Goal: Task Accomplishment & Management: Complete application form

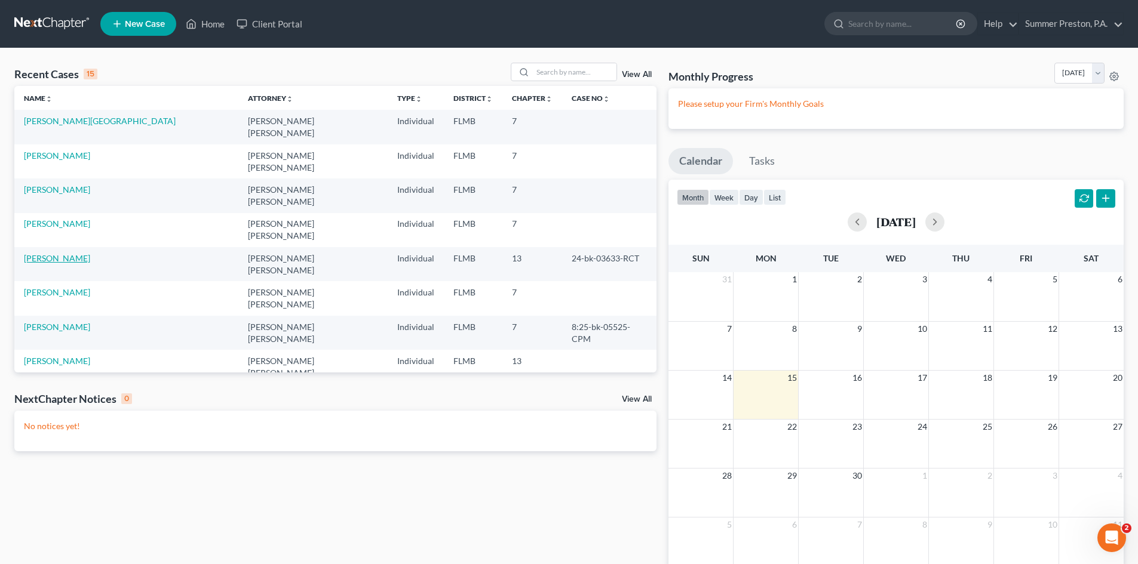
click at [60, 253] on link "[PERSON_NAME]" at bounding box center [57, 258] width 66 height 10
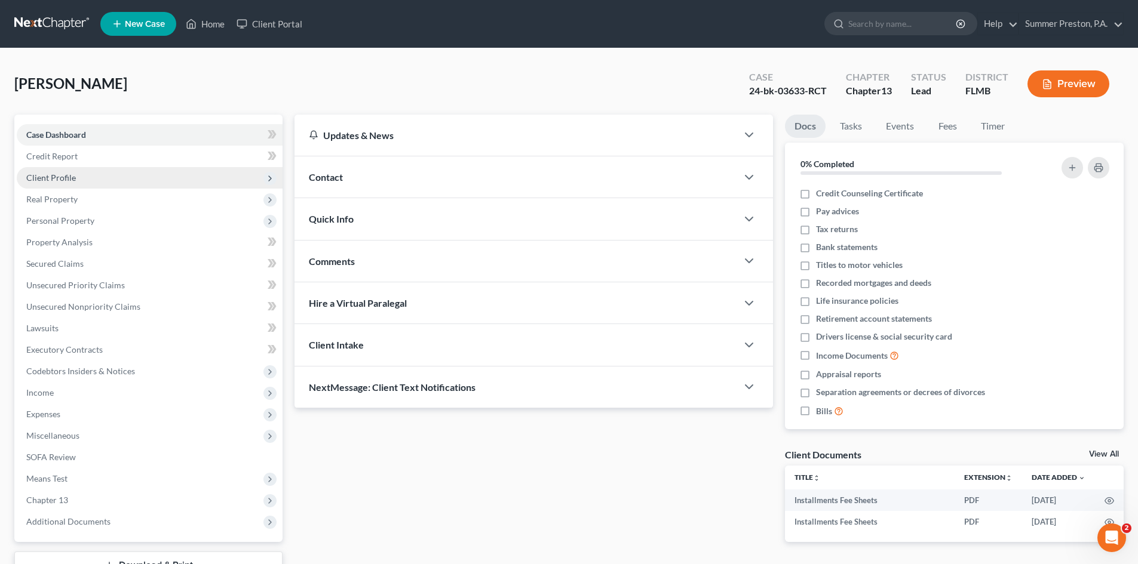
click at [69, 169] on span "Client Profile" at bounding box center [150, 177] width 266 height 21
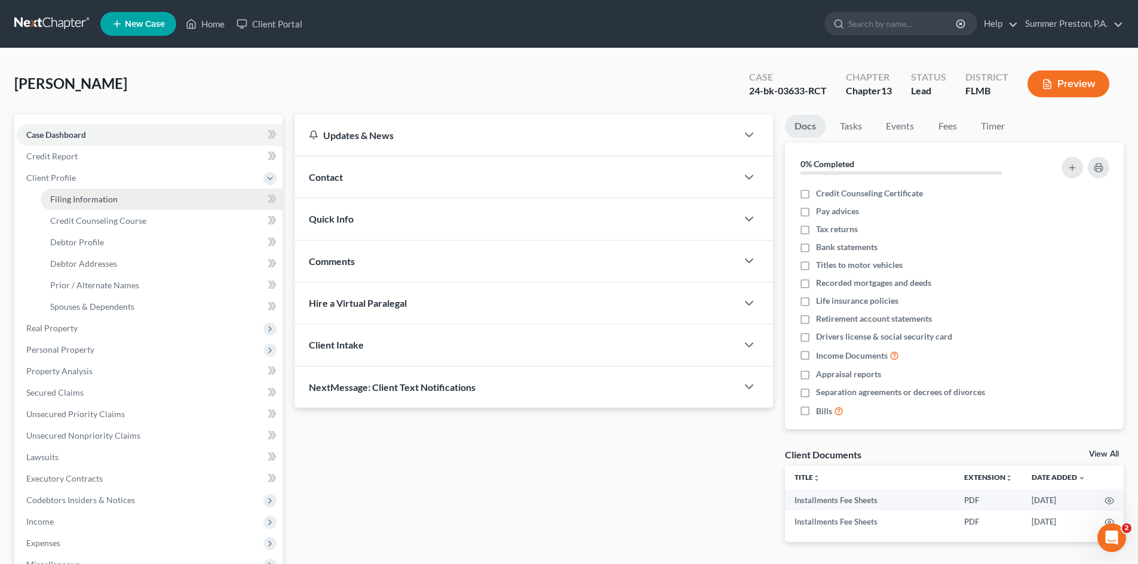
click at [91, 196] on span "Filing Information" at bounding box center [83, 199] width 67 height 10
select select "1"
select select "0"
select select "3"
select select "9"
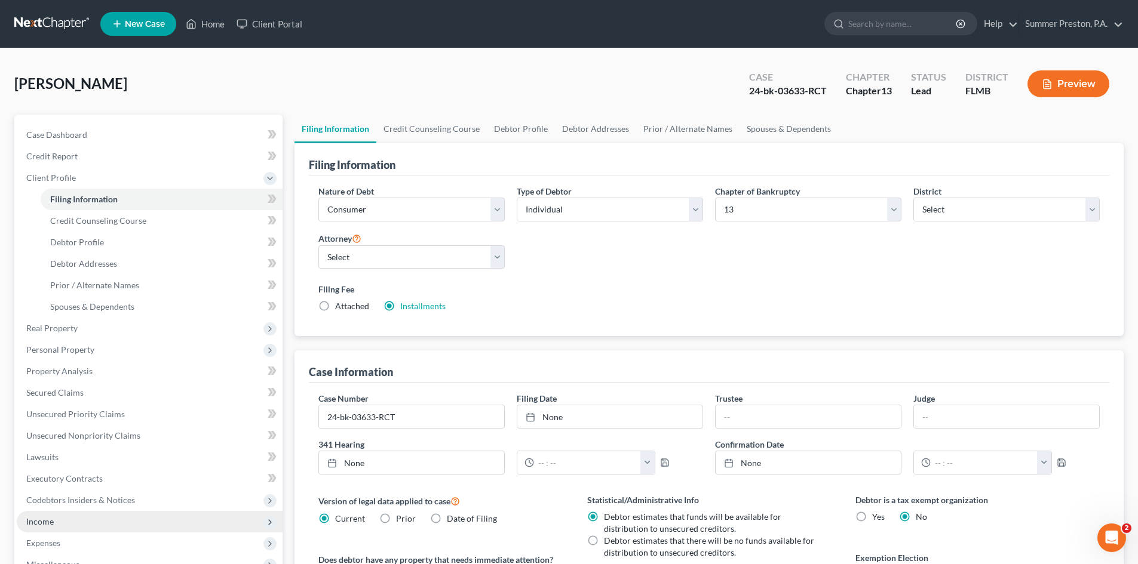
click at [47, 519] on span "Income" at bounding box center [39, 522] width 27 height 10
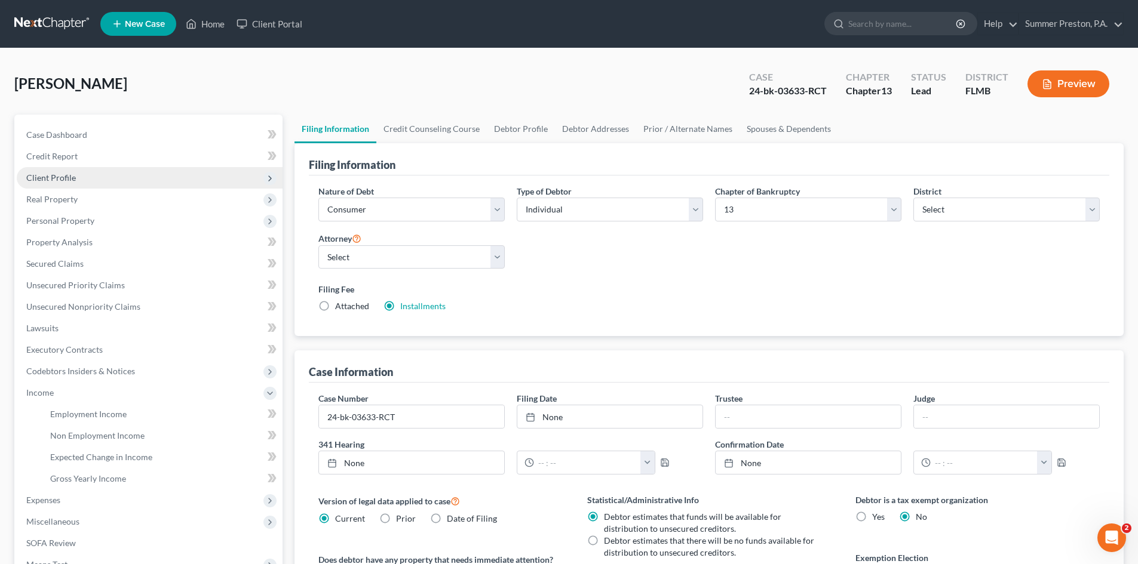
click at [64, 178] on span "Client Profile" at bounding box center [51, 178] width 50 height 10
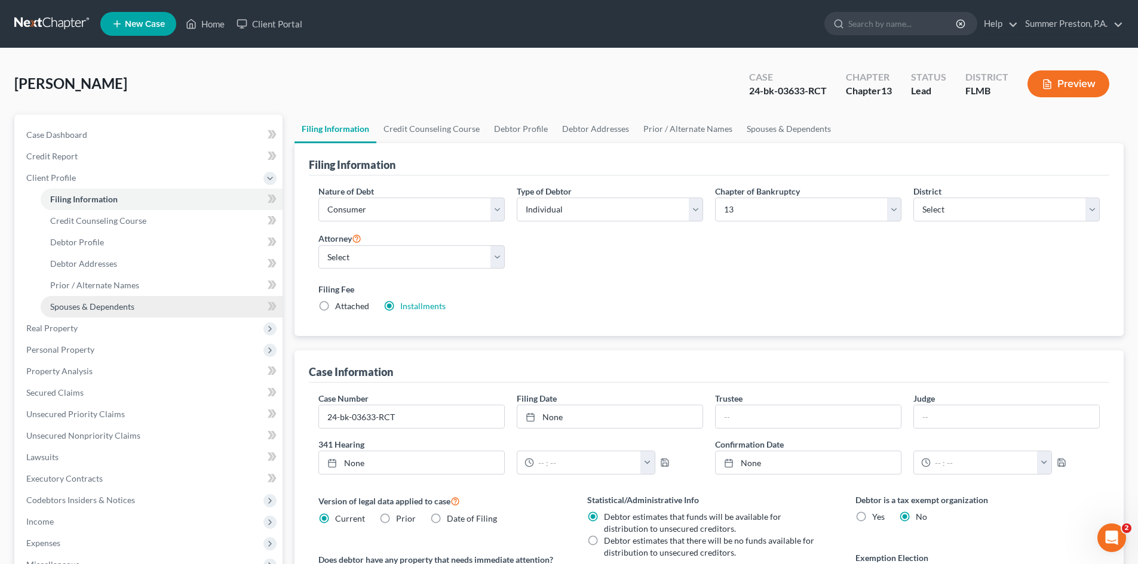
click at [105, 305] on span "Spouses & Dependents" at bounding box center [92, 307] width 84 height 10
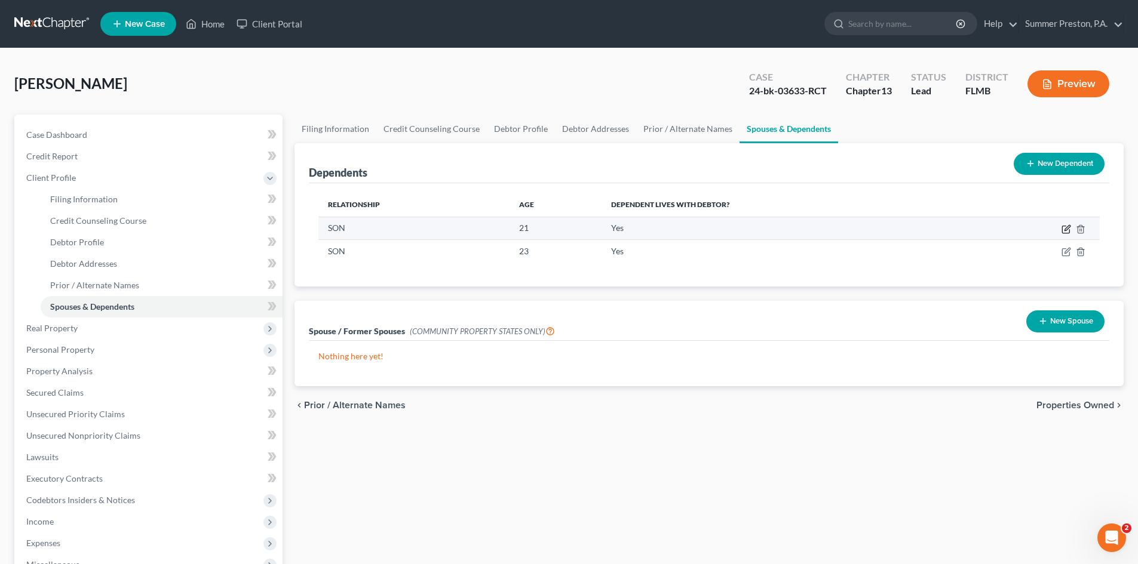
click at [1068, 226] on icon "button" at bounding box center [1066, 230] width 10 height 10
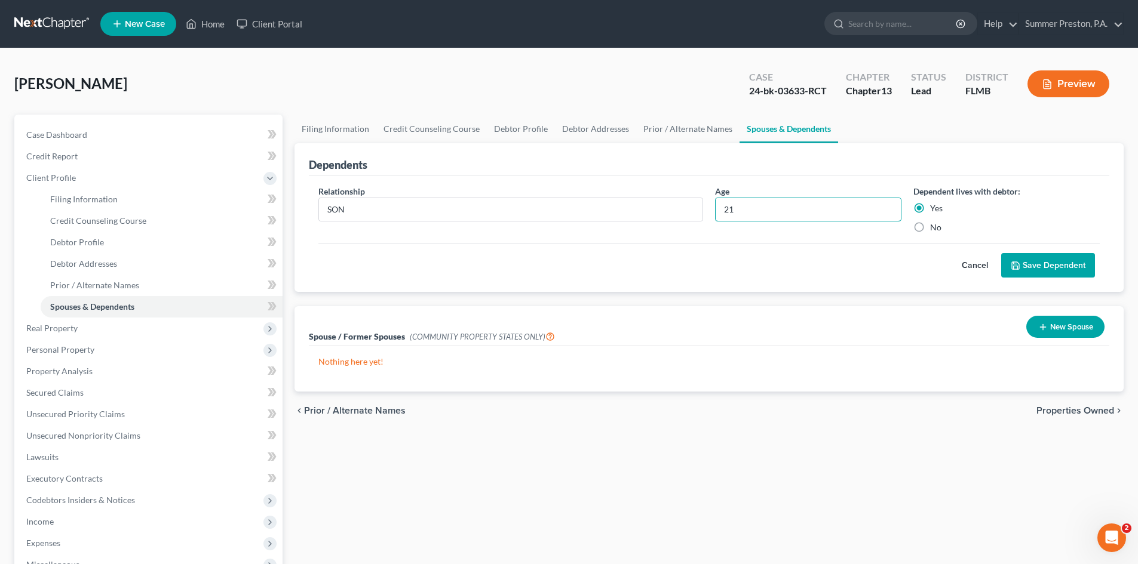
drag, startPoint x: 755, startPoint y: 208, endPoint x: 619, endPoint y: 222, distance: 137.5
click at [718, 215] on input "21" at bounding box center [807, 209] width 185 height 23
type input "23"
click at [1055, 260] on button "Save Dependent" at bounding box center [1048, 265] width 94 height 25
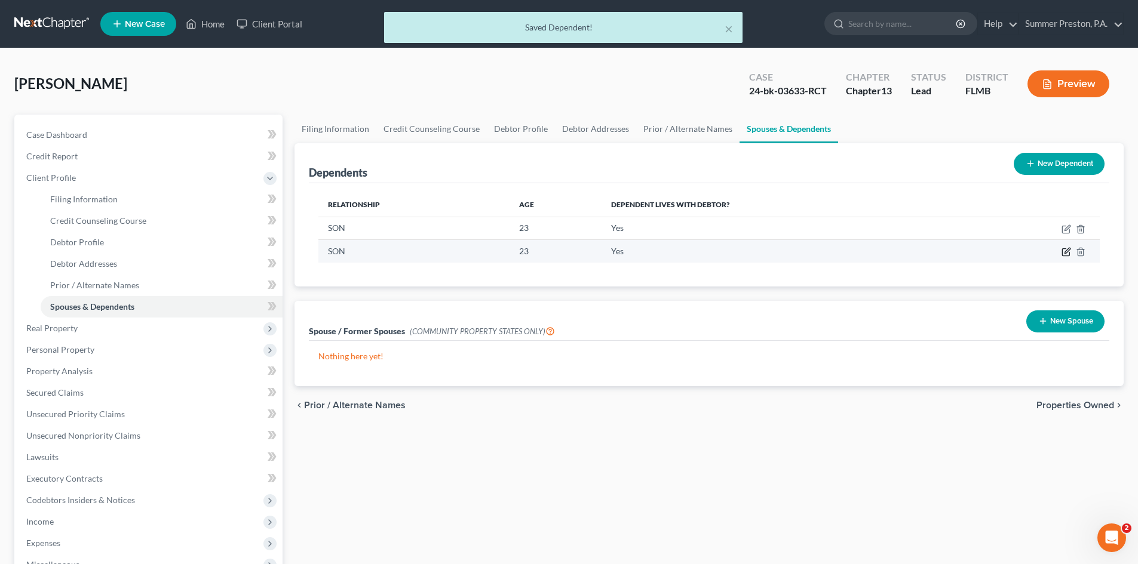
click at [1064, 253] on icon "button" at bounding box center [1066, 250] width 5 height 5
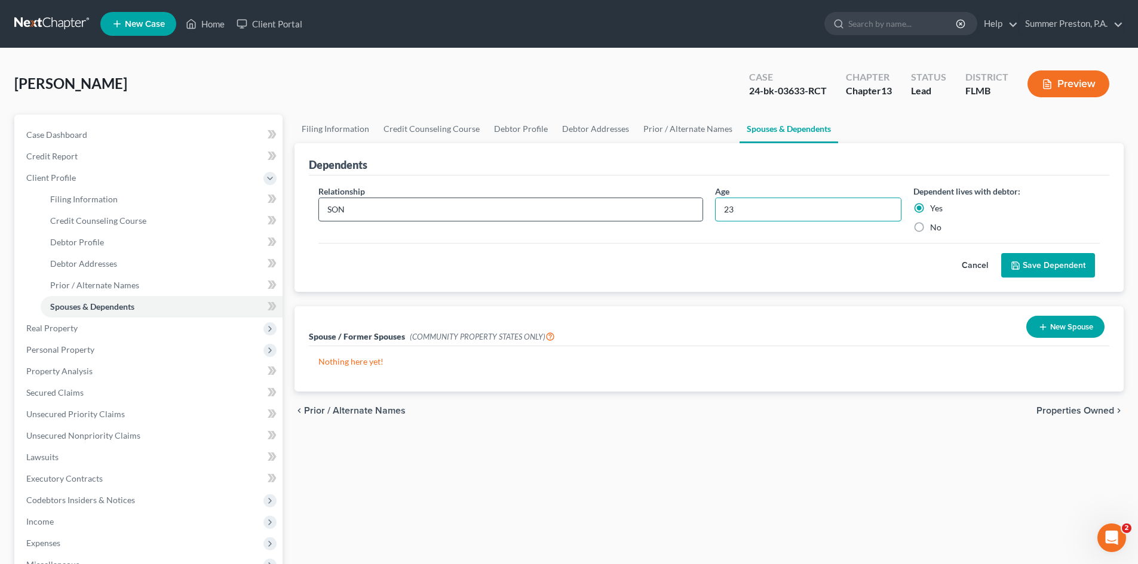
drag, startPoint x: 776, startPoint y: 210, endPoint x: 628, endPoint y: 216, distance: 148.2
click at [628, 216] on div "Relationship * SON Age [DEMOGRAPHIC_DATA] Dependent lives with debtor: Yes No" at bounding box center [708, 214] width 793 height 58
type input "24"
click at [1034, 265] on button "Save Dependent" at bounding box center [1048, 265] width 94 height 25
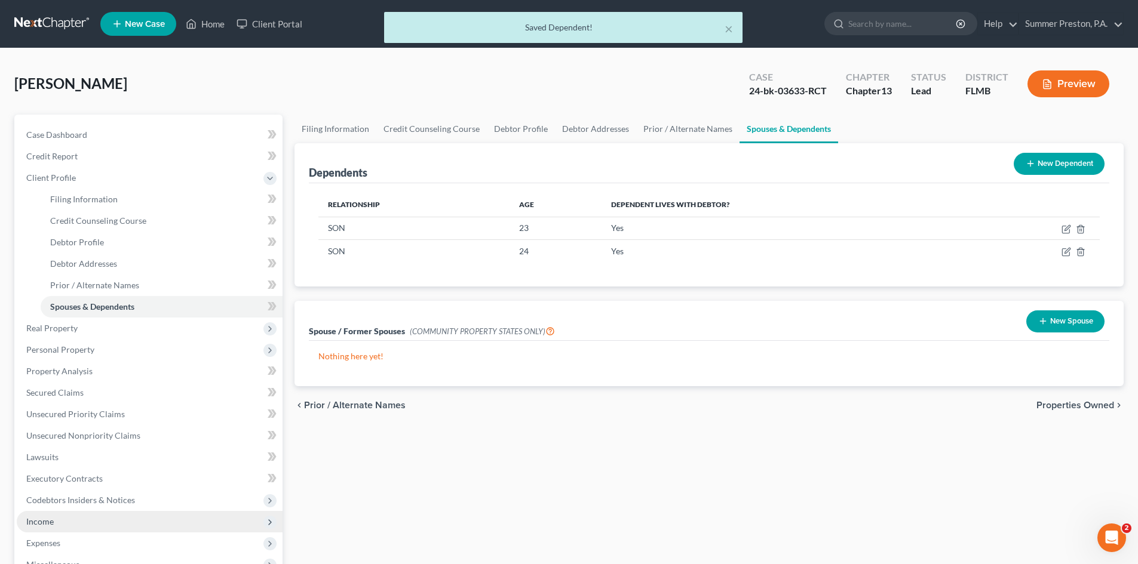
click at [59, 523] on span "Income" at bounding box center [150, 521] width 266 height 21
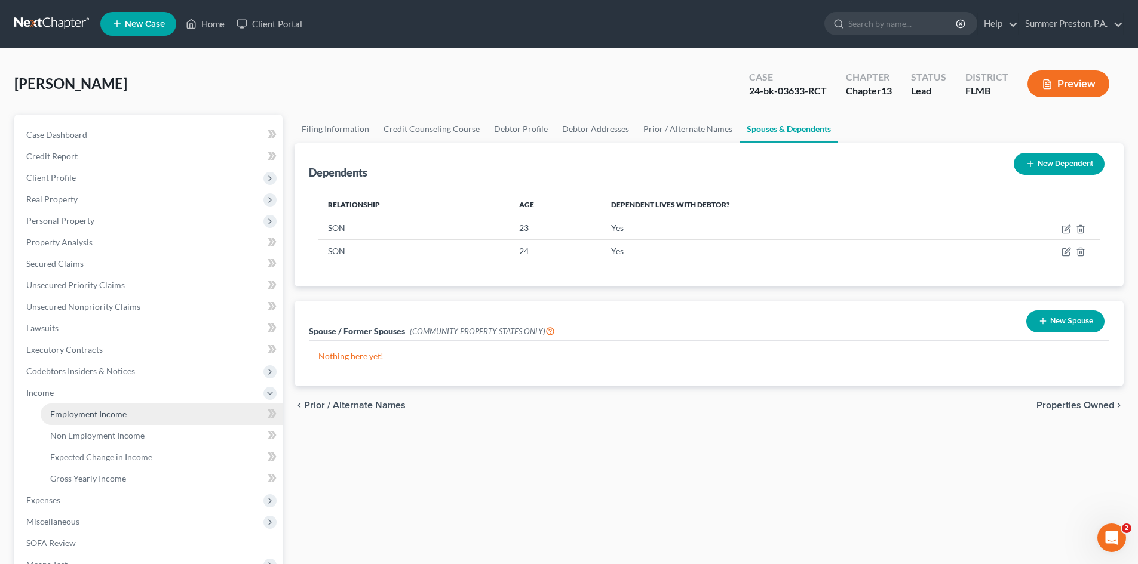
click at [106, 417] on span "Employment Income" at bounding box center [88, 414] width 76 height 10
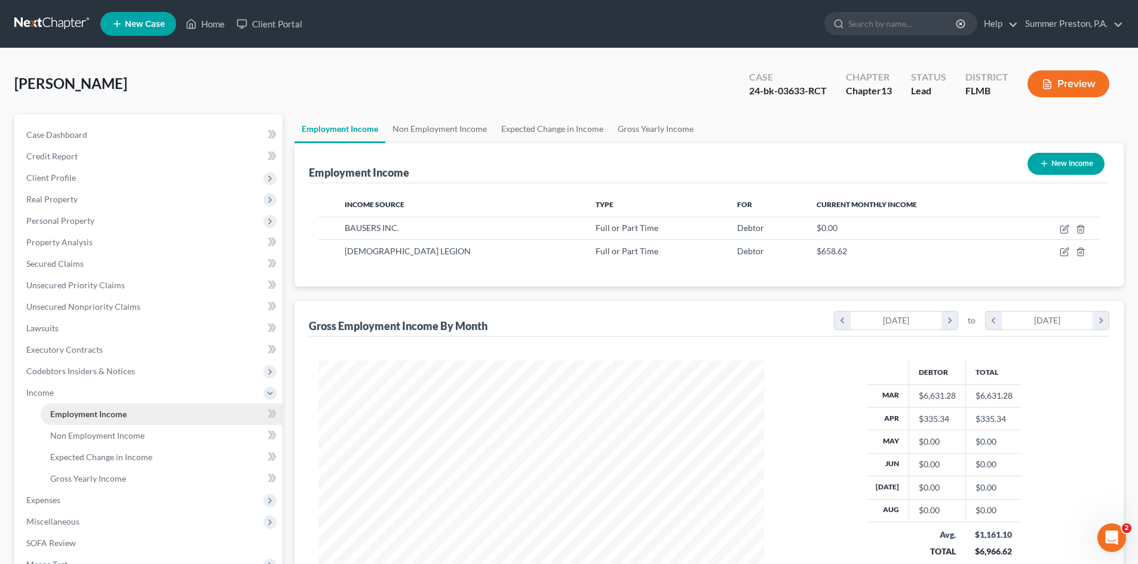
scroll to position [223, 469]
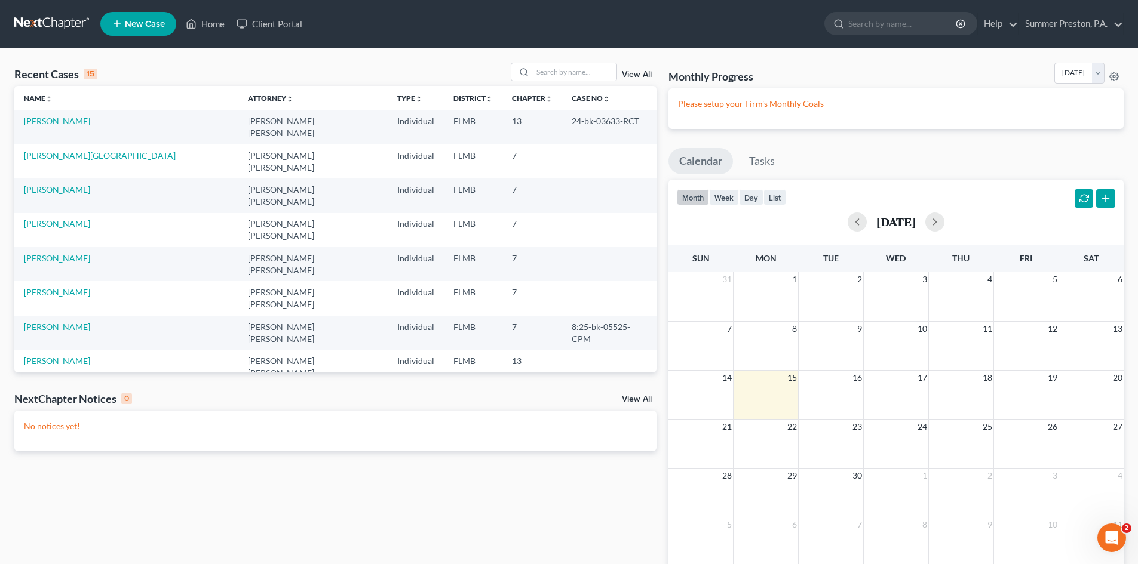
click at [70, 117] on link "[PERSON_NAME]" at bounding box center [57, 121] width 66 height 10
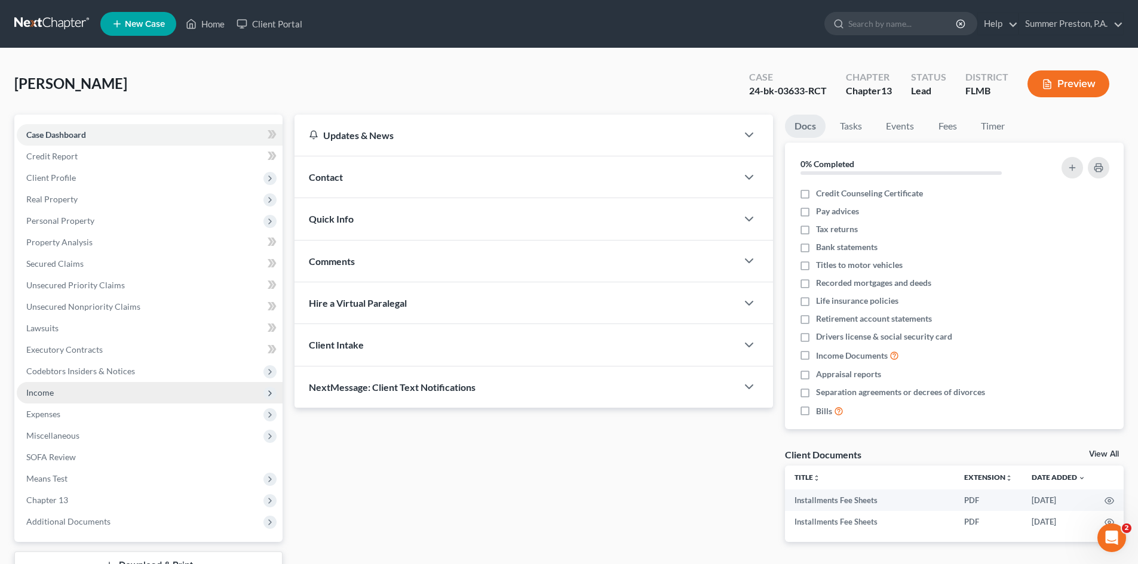
click at [60, 392] on span "Income" at bounding box center [150, 392] width 266 height 21
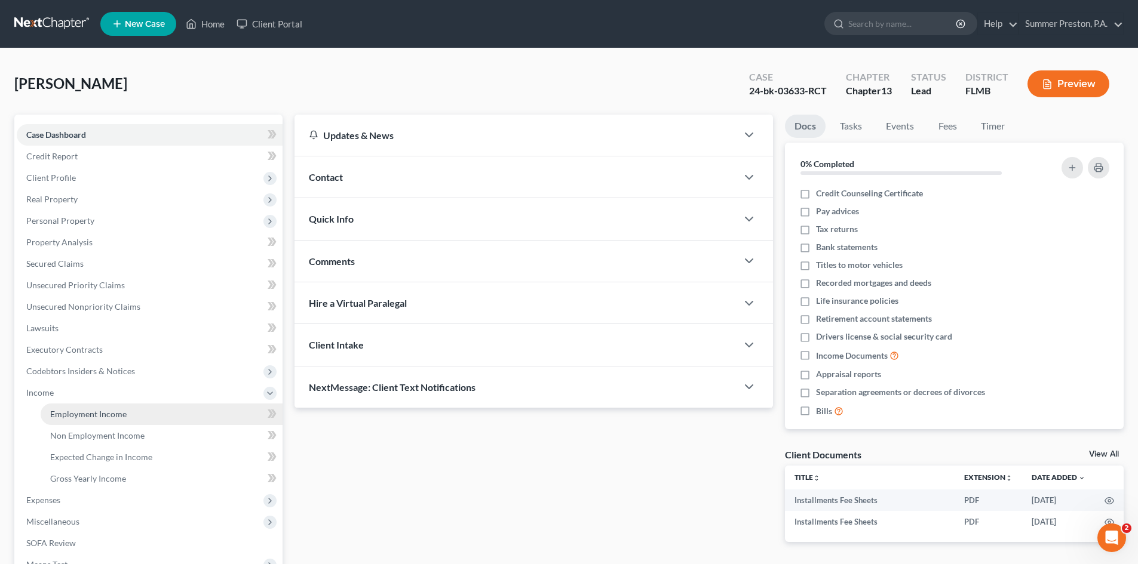
click at [121, 413] on span "Employment Income" at bounding box center [88, 414] width 76 height 10
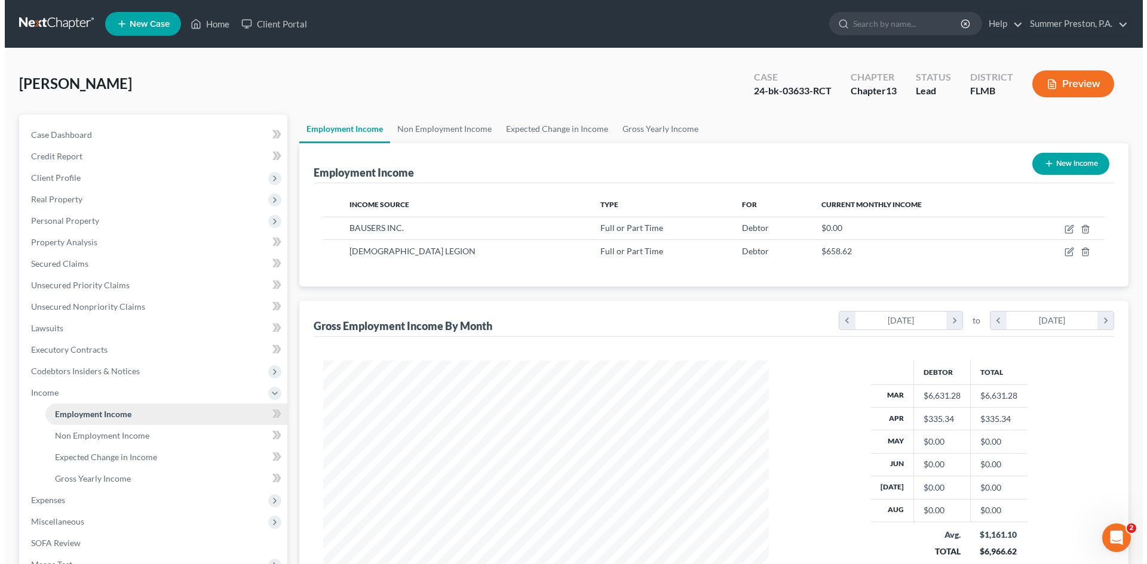
scroll to position [223, 469]
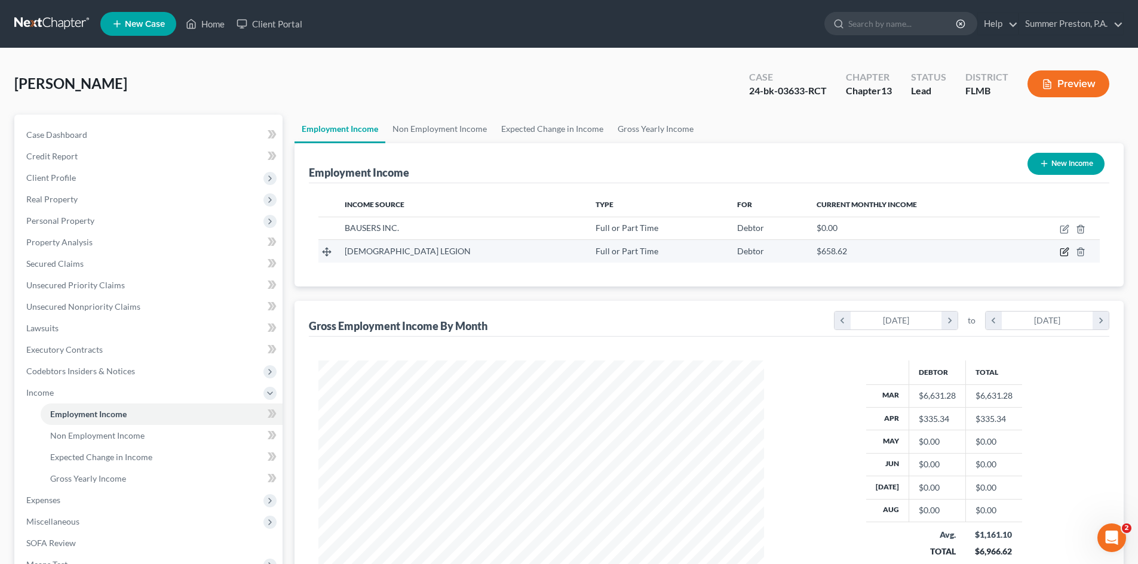
click at [1065, 250] on icon "button" at bounding box center [1064, 250] width 5 height 5
select select "0"
select select "9"
select select "3"
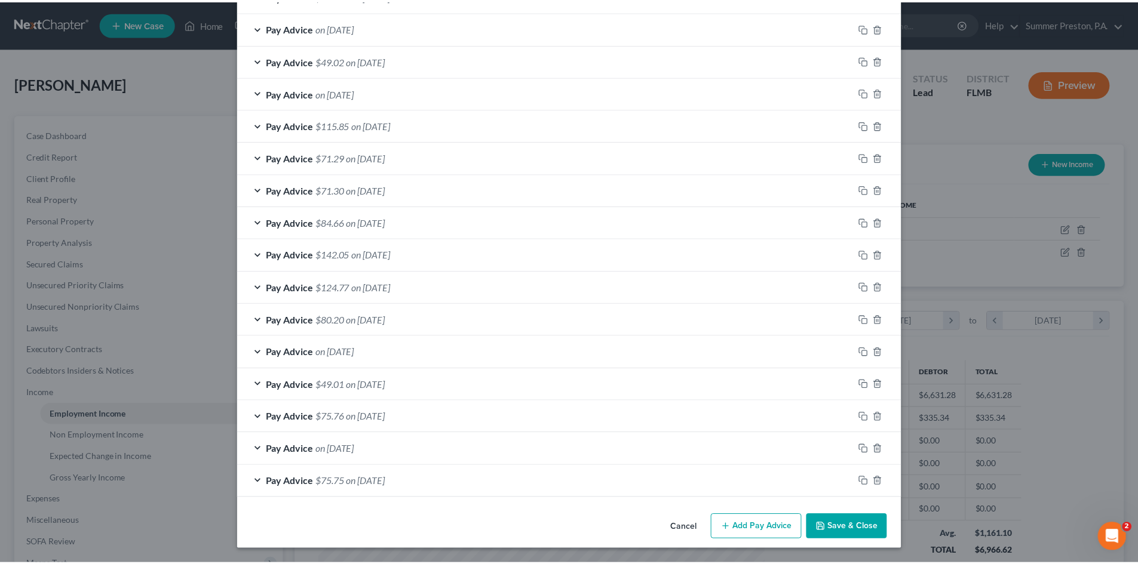
scroll to position [696, 0]
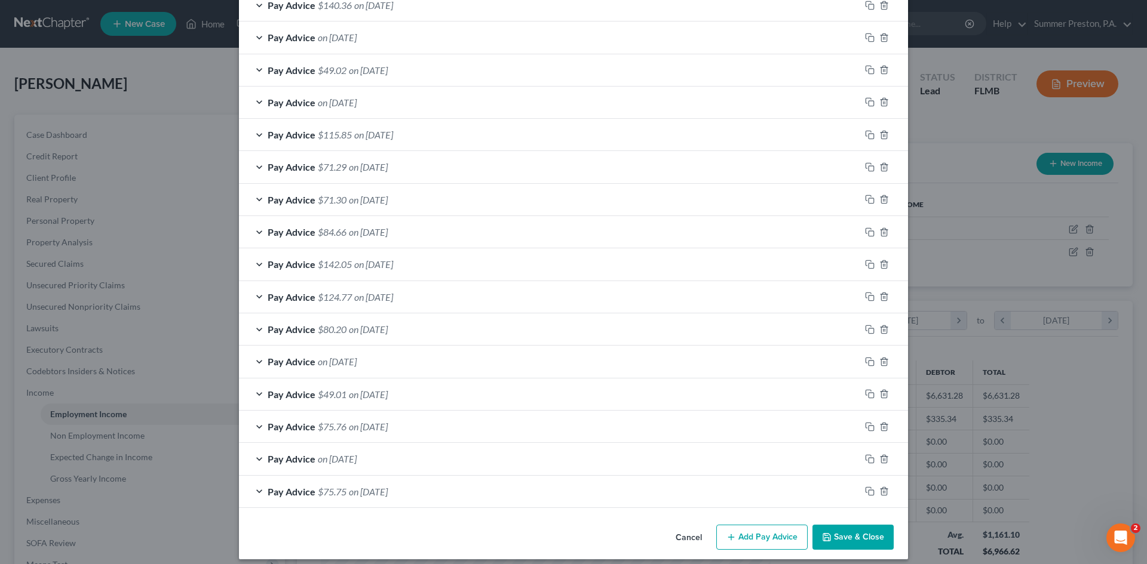
drag, startPoint x: 864, startPoint y: 539, endPoint x: 782, endPoint y: 502, distance: 90.1
click at [864, 538] on button "Save & Close" at bounding box center [852, 537] width 81 height 25
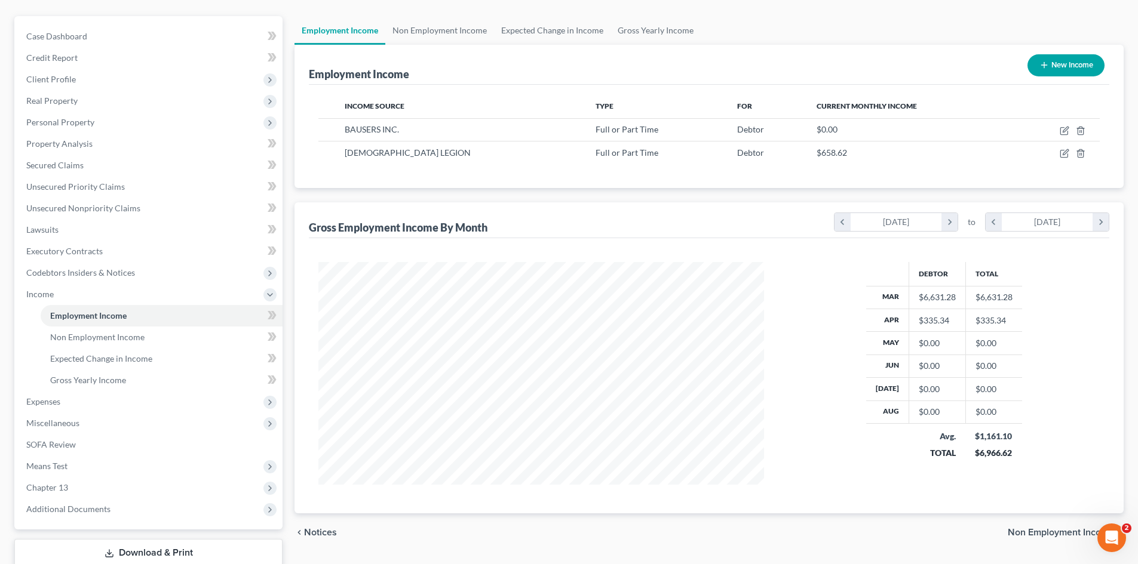
scroll to position [178, 0]
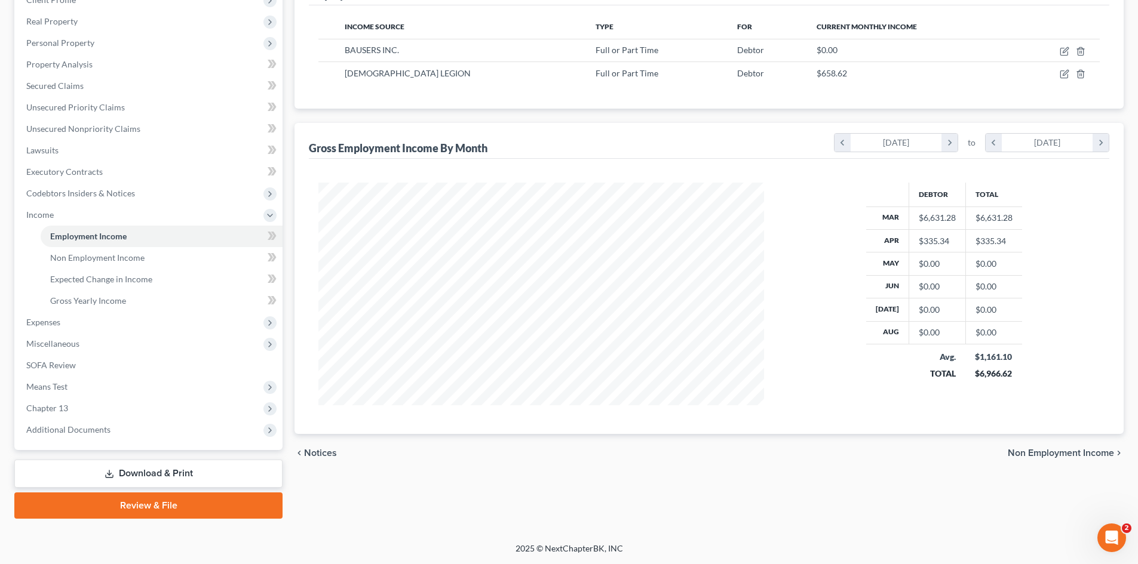
click at [140, 468] on link "Download & Print" at bounding box center [148, 474] width 268 height 28
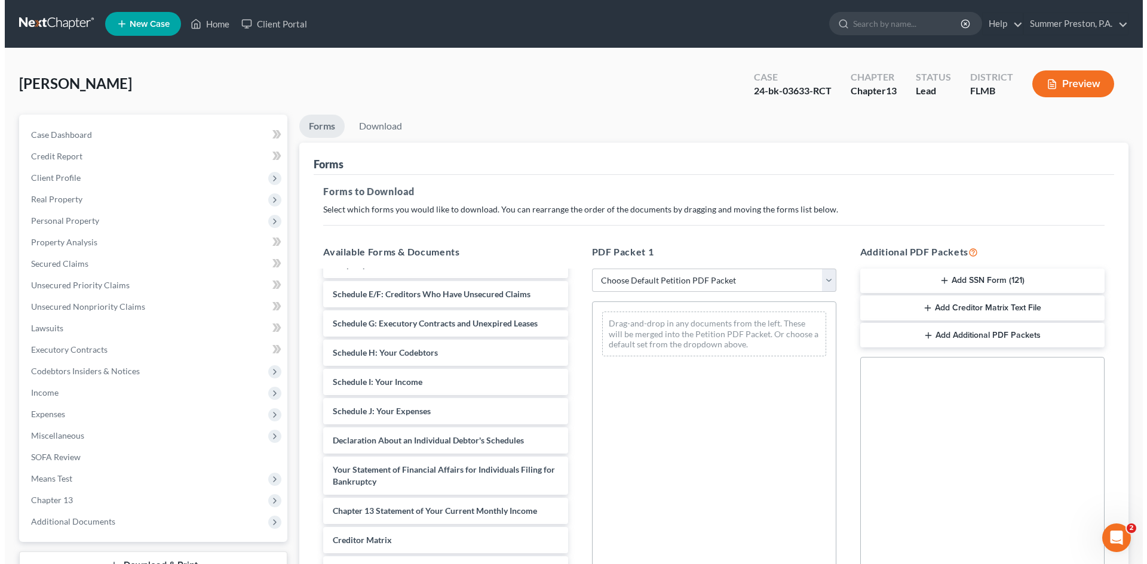
scroll to position [211, 0]
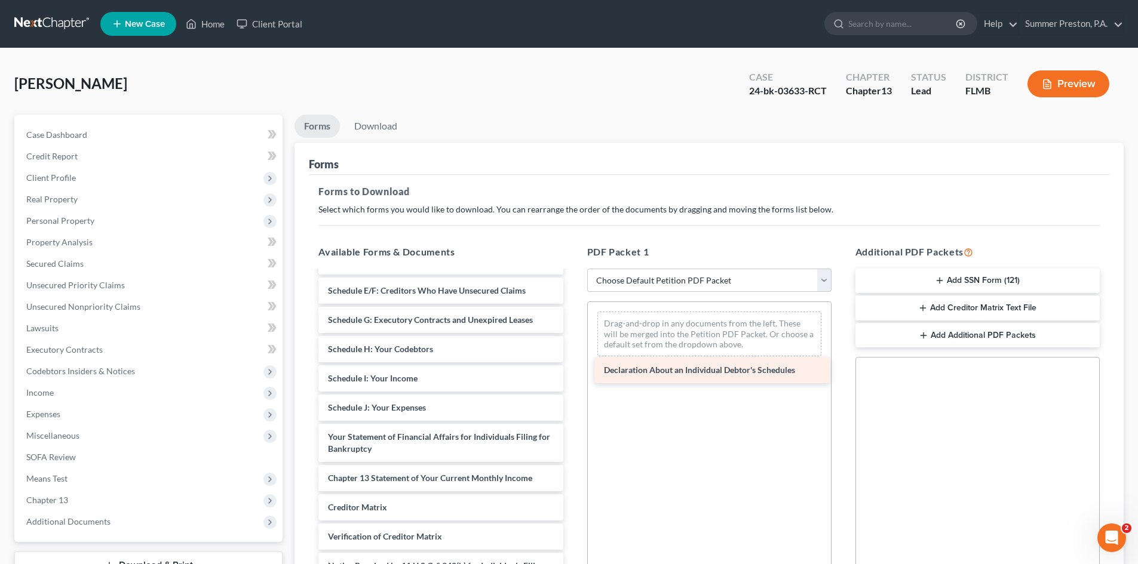
drag, startPoint x: 376, startPoint y: 437, endPoint x: 652, endPoint y: 370, distance: 283.9
click at [572, 370] on div "Declaration About an Individual Debtor's Schedules Installments Fee Sheets Inst…" at bounding box center [440, 341] width 263 height 560
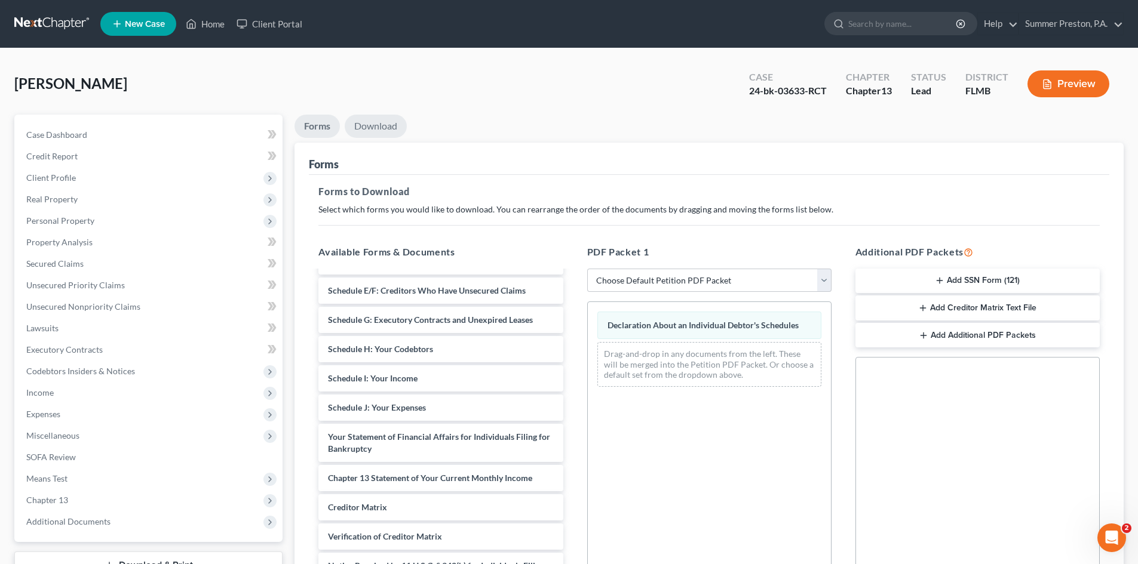
click at [376, 121] on link "Download" at bounding box center [376, 126] width 62 height 23
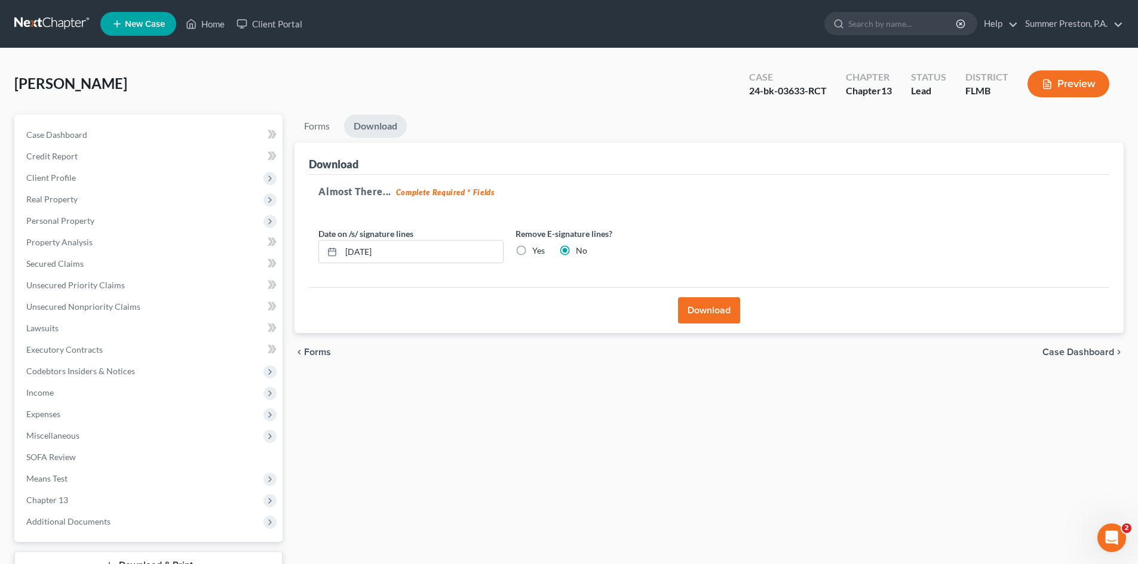
click at [686, 317] on button "Download" at bounding box center [709, 310] width 62 height 26
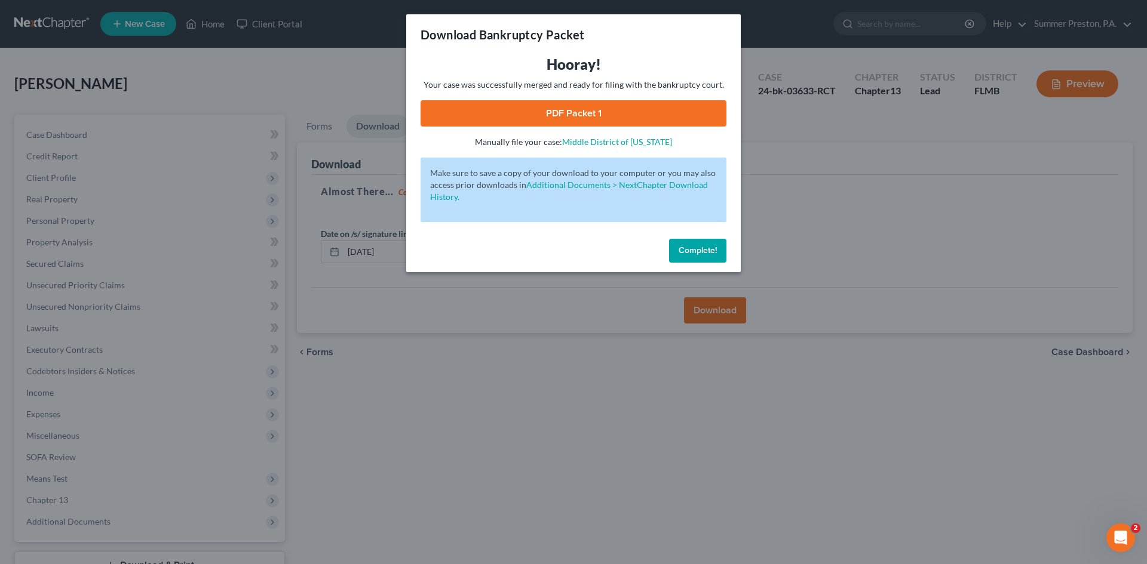
click at [538, 102] on link "PDF Packet 1" at bounding box center [573, 113] width 306 height 26
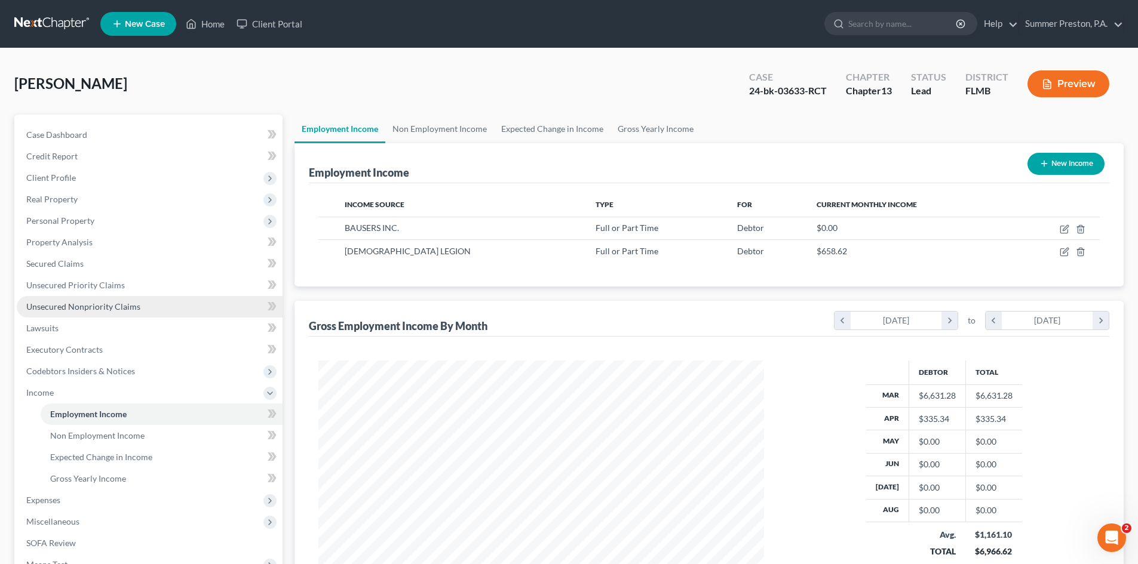
scroll to position [223, 469]
click at [64, 304] on span "Unsecured Nonpriority Claims" at bounding box center [83, 307] width 114 height 10
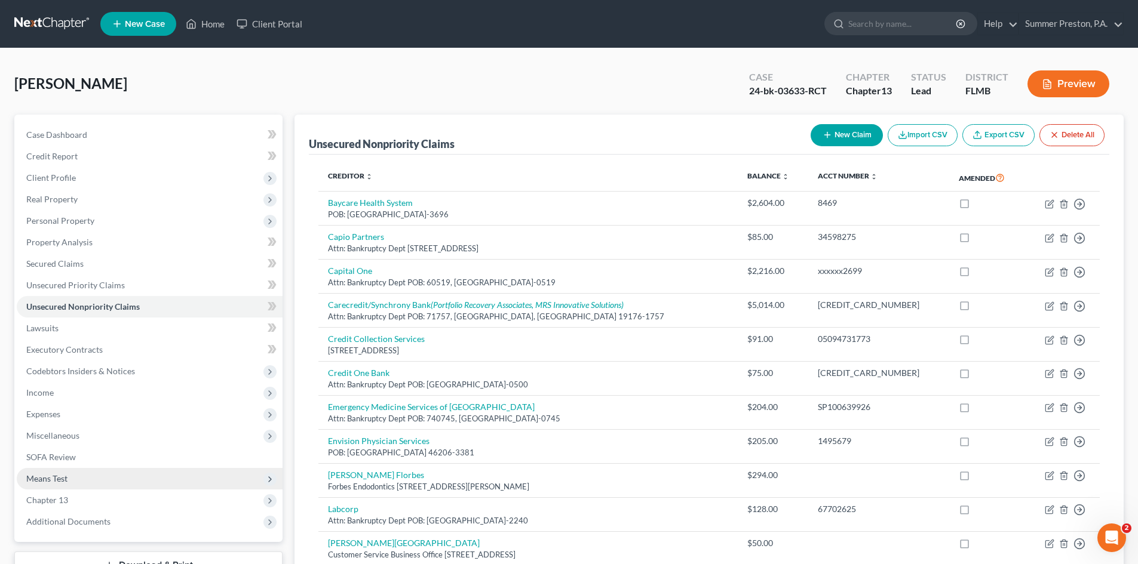
click at [48, 478] on span "Means Test" at bounding box center [46, 479] width 41 height 10
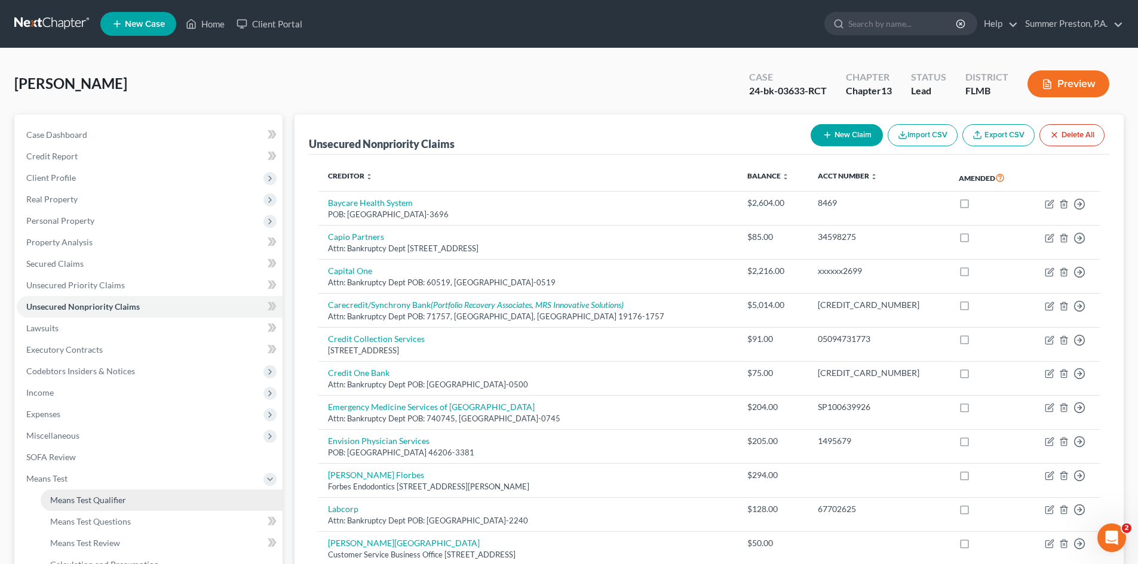
click at [107, 509] on link "Means Test Qualifier" at bounding box center [162, 500] width 242 height 21
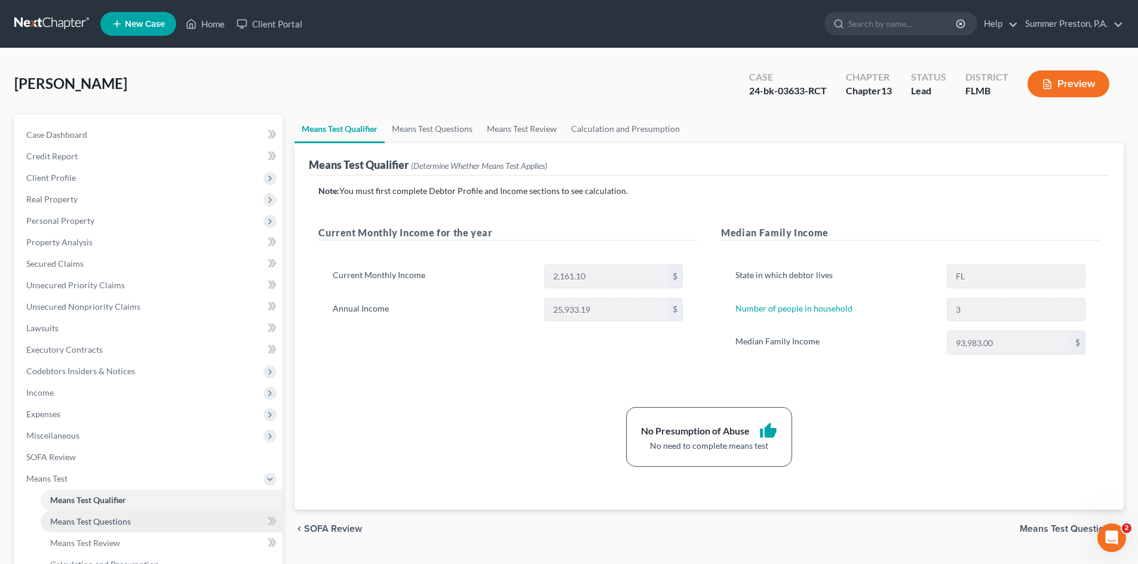
click at [117, 521] on span "Means Test Questions" at bounding box center [90, 522] width 81 height 10
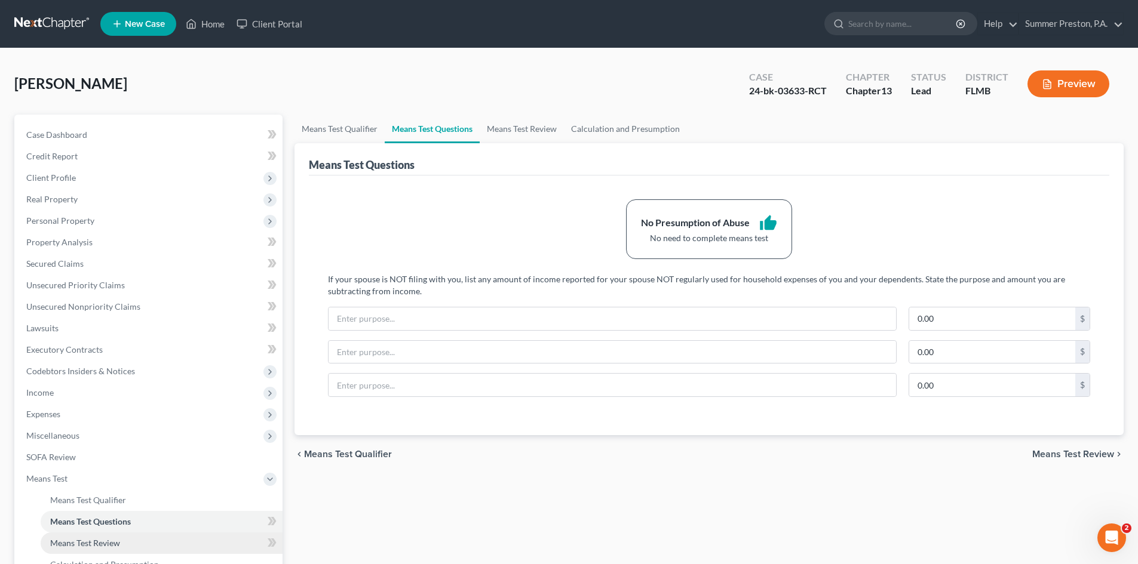
click at [105, 549] on link "Means Test Review" at bounding box center [162, 543] width 242 height 21
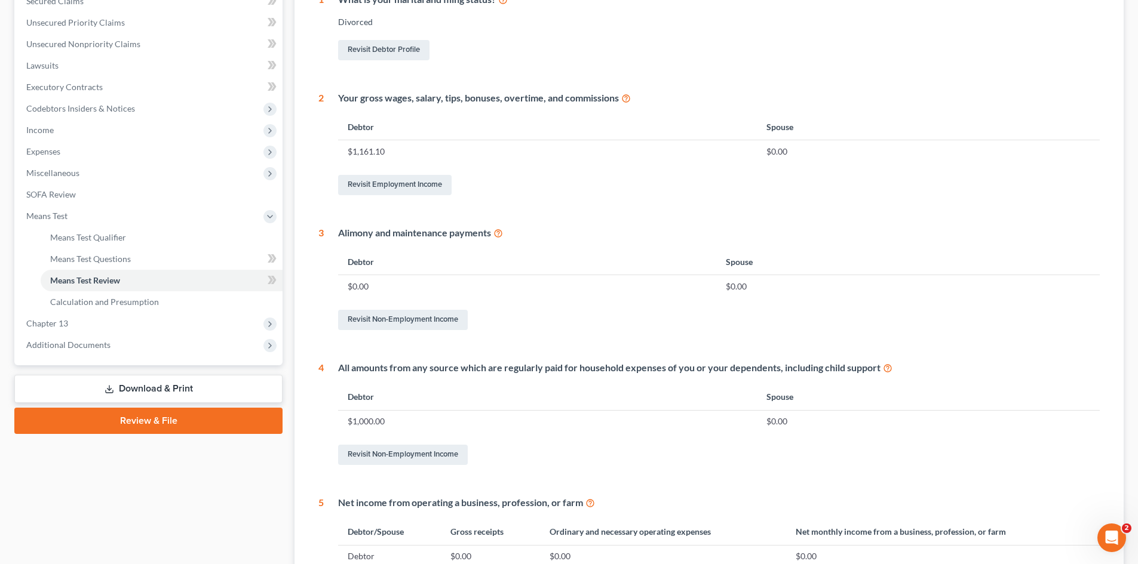
scroll to position [236, 0]
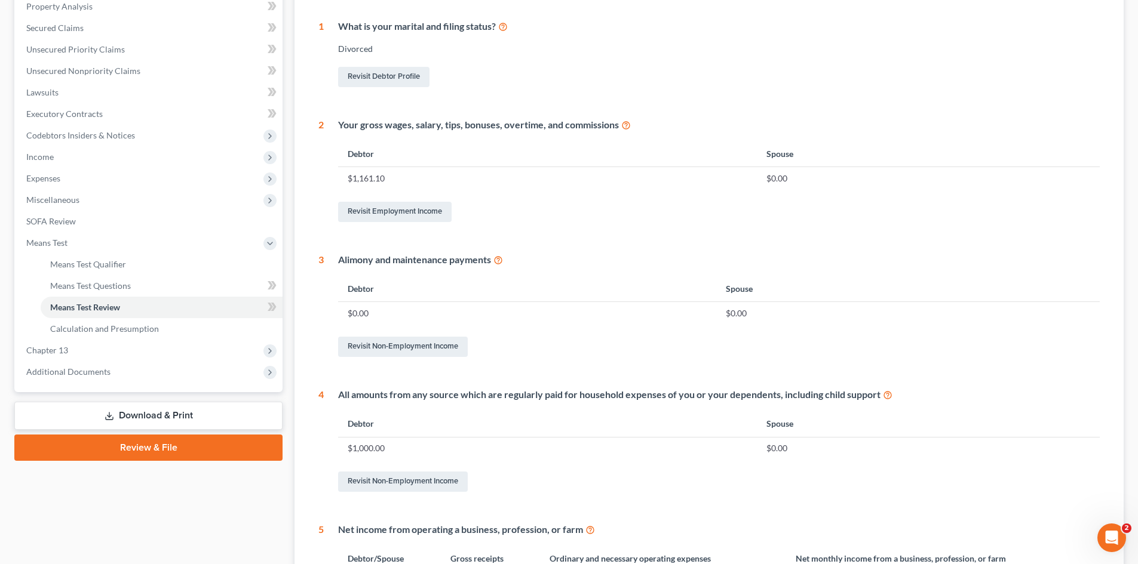
click at [134, 416] on link "Download & Print" at bounding box center [148, 416] width 268 height 28
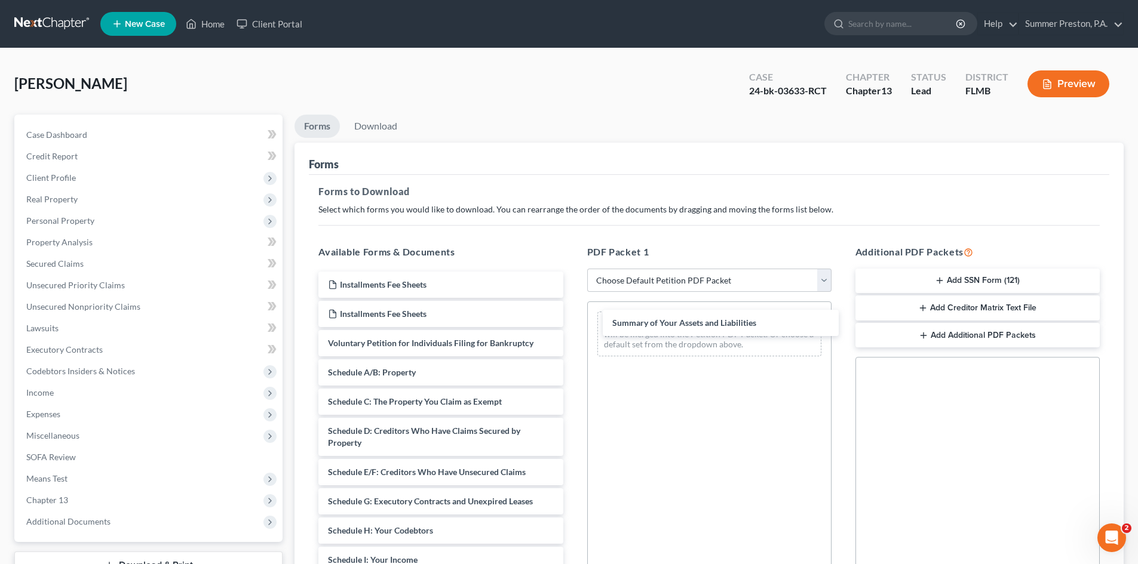
drag, startPoint x: 407, startPoint y: 375, endPoint x: 689, endPoint y: 321, distance: 287.7
click at [572, 325] on div "Summary of Your Assets and Liabilities Installments Fee Sheets Installments Fee…" at bounding box center [440, 552] width 263 height 560
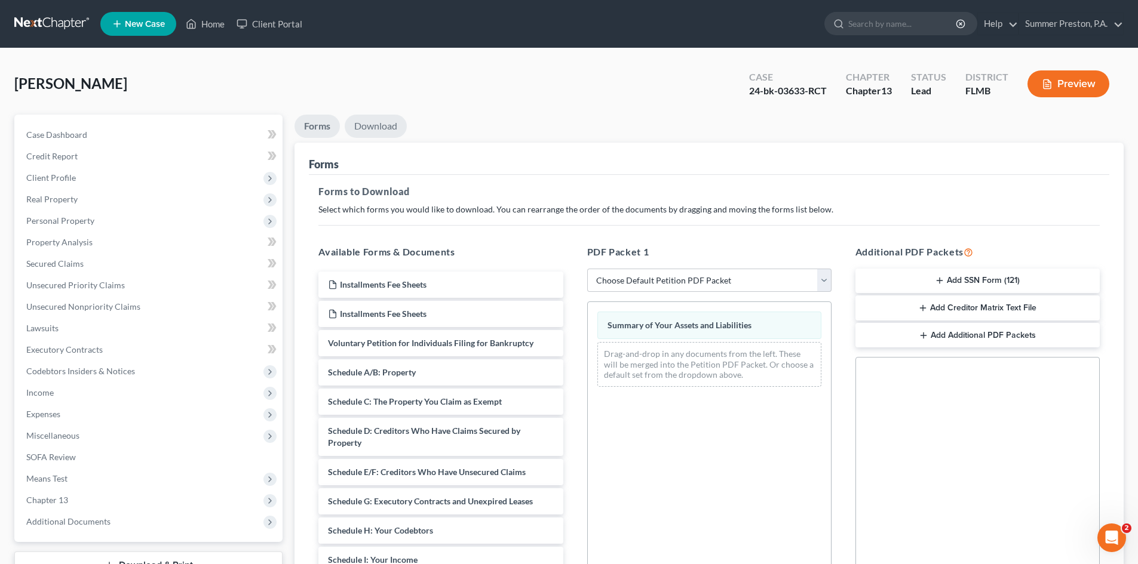
click at [385, 119] on link "Download" at bounding box center [376, 126] width 62 height 23
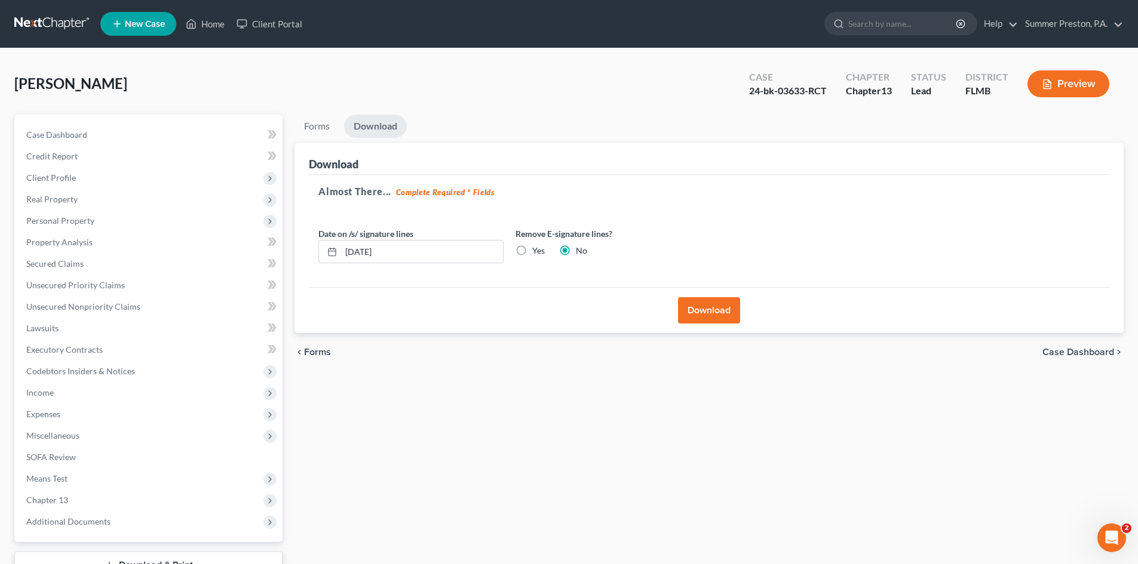
click at [696, 314] on button "Download" at bounding box center [709, 310] width 62 height 26
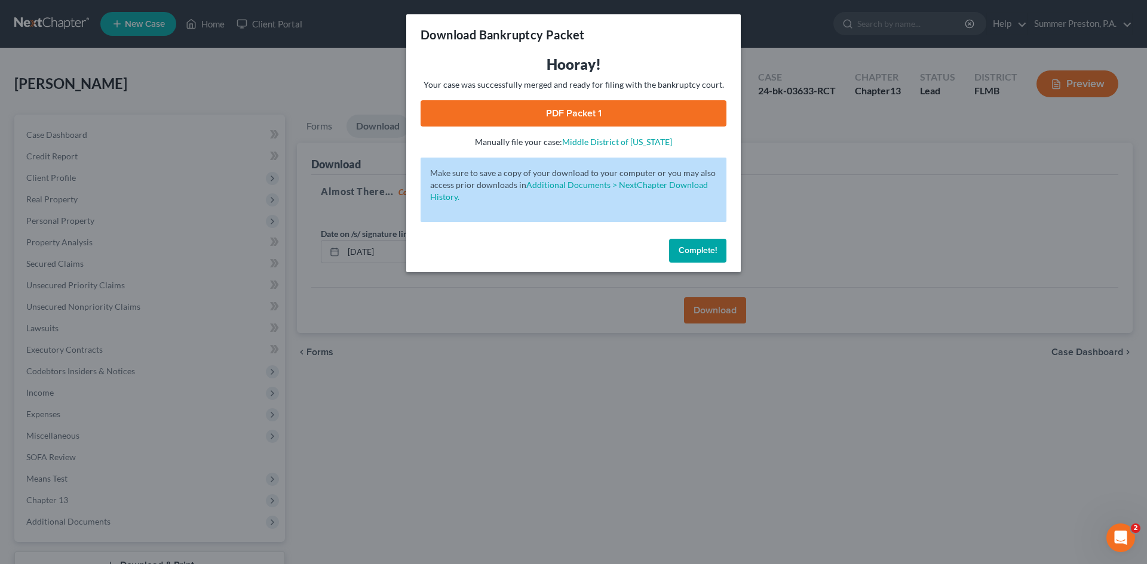
click at [537, 125] on link "PDF Packet 1" at bounding box center [573, 113] width 306 height 26
click at [564, 116] on link "PDF Packet 1" at bounding box center [573, 113] width 306 height 26
click at [721, 247] on button "Complete!" at bounding box center [697, 251] width 57 height 24
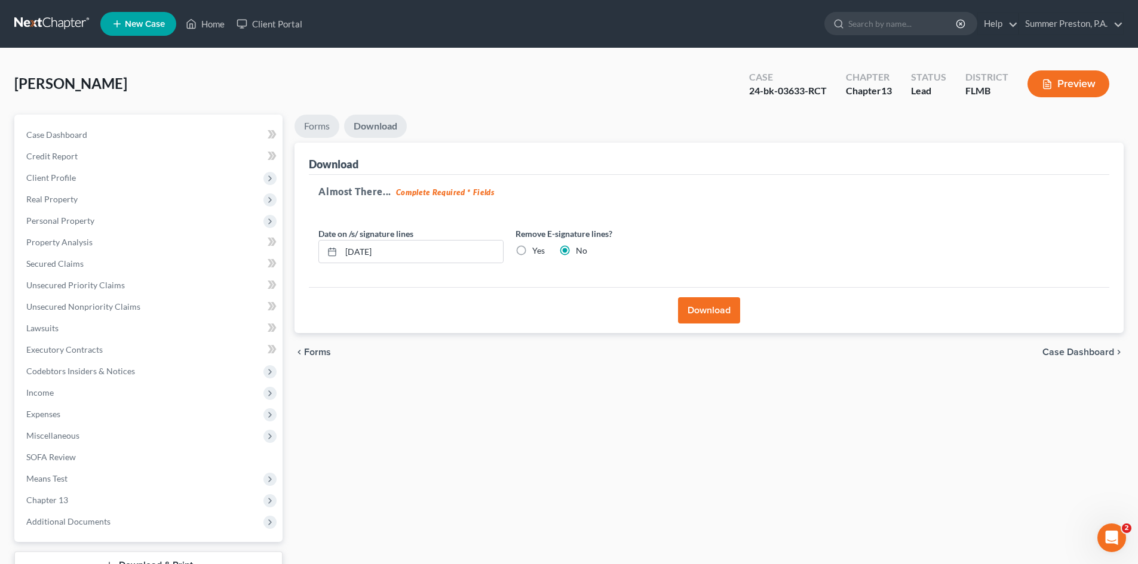
click at [313, 127] on link "Forms" at bounding box center [316, 126] width 45 height 23
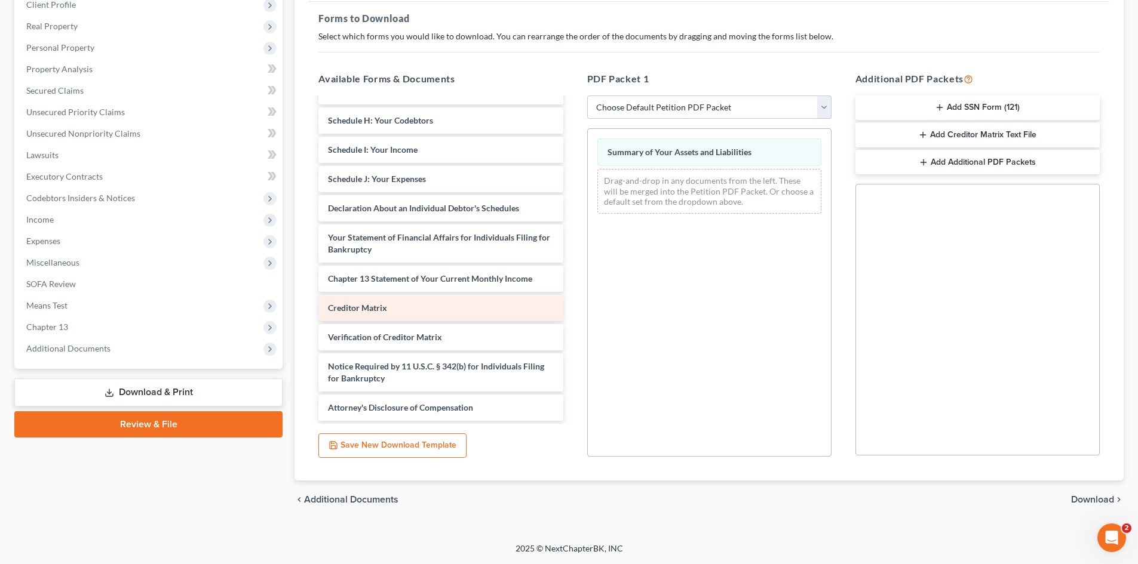
scroll to position [208, 0]
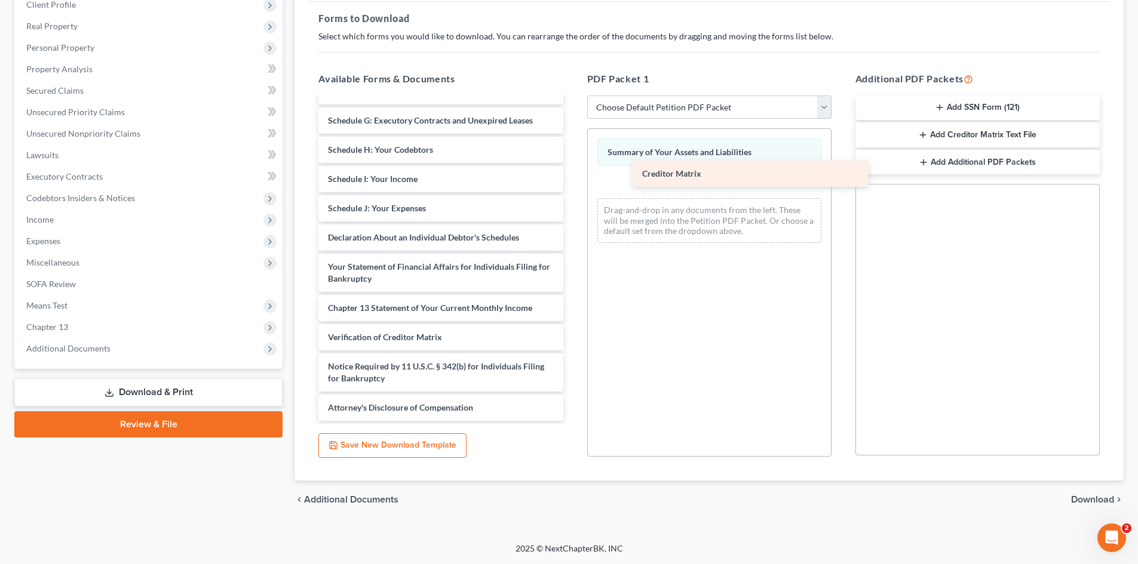
drag, startPoint x: 349, startPoint y: 307, endPoint x: 655, endPoint y: 172, distance: 334.2
click at [572, 172] on div "Creditor Matrix Installments Fee Sheets Installments Fee Sheets Voluntary Petit…" at bounding box center [440, 156] width 263 height 530
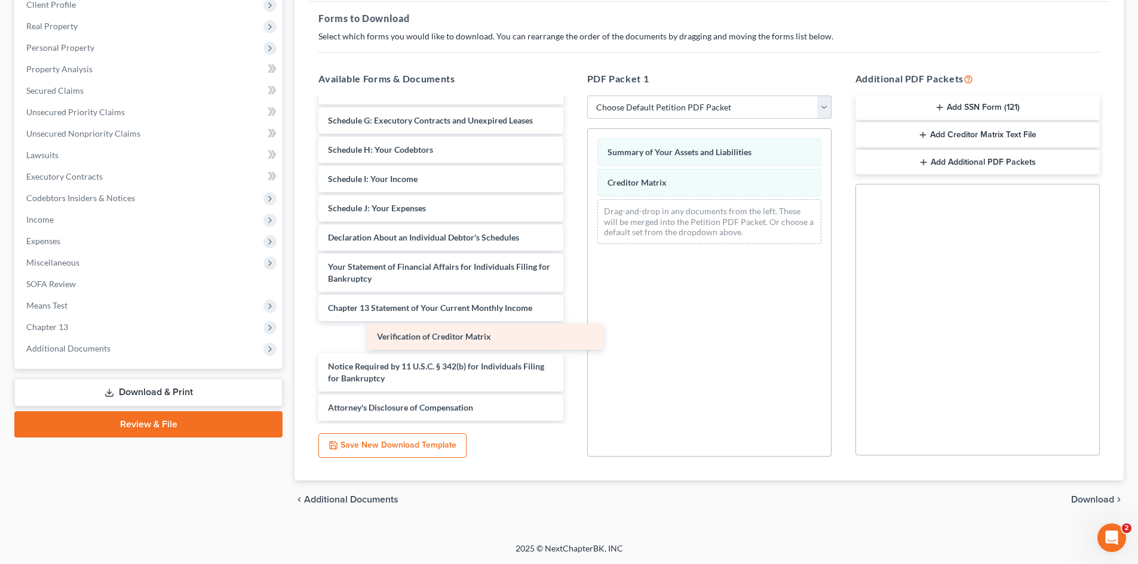
scroll to position [179, 0]
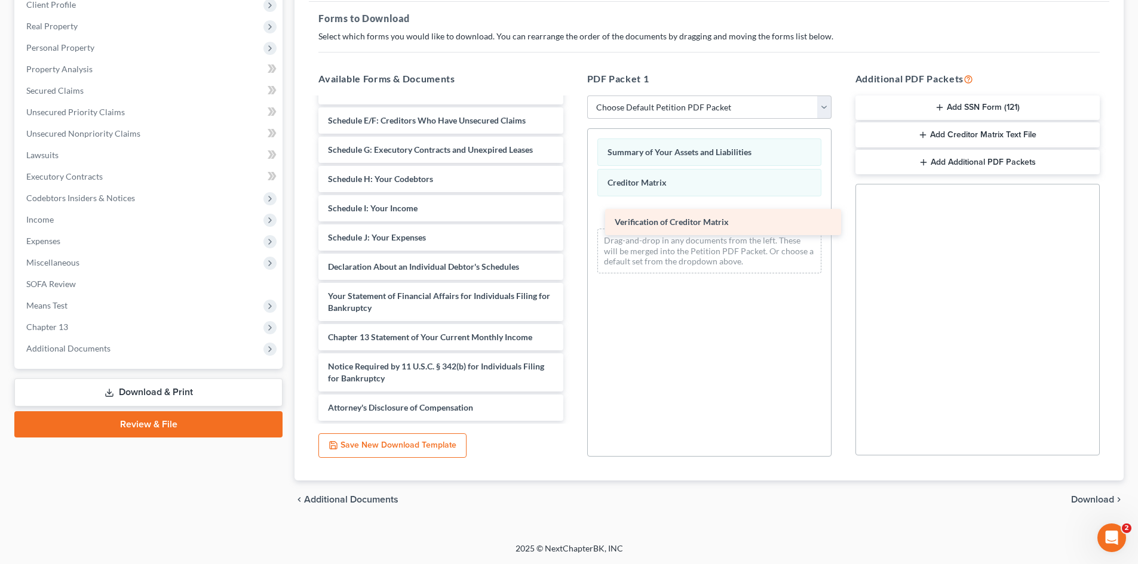
drag, startPoint x: 409, startPoint y: 341, endPoint x: 684, endPoint y: 212, distance: 304.0
click at [572, 212] on div "Verification of Creditor Matrix Installments Fee Sheets Installments Fee Sheets…" at bounding box center [440, 170] width 263 height 501
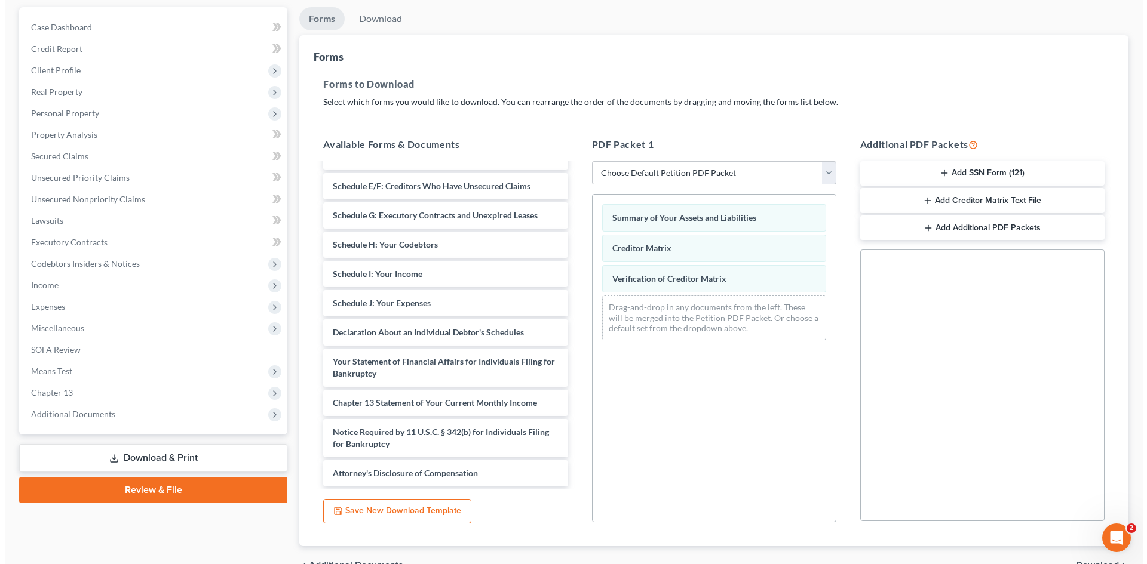
scroll to position [0, 0]
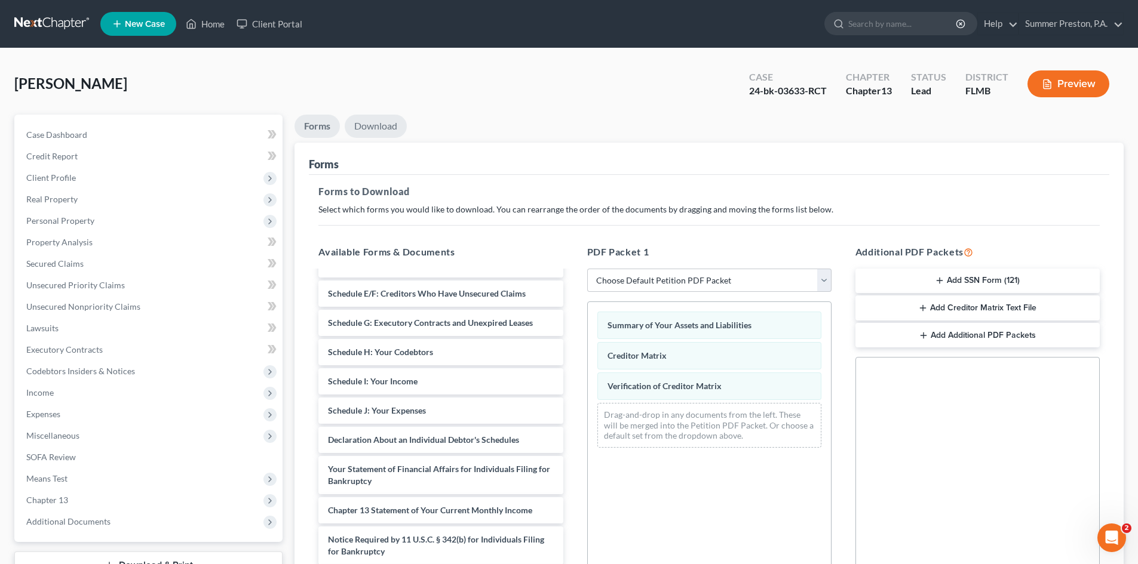
click at [377, 127] on link "Download" at bounding box center [376, 126] width 62 height 23
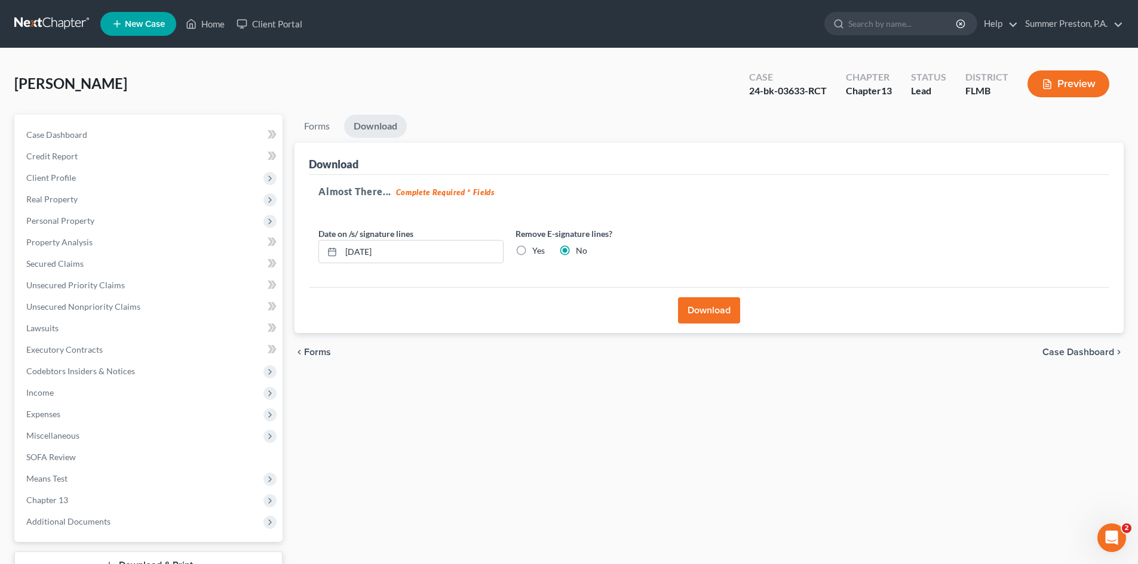
click at [715, 305] on button "Download" at bounding box center [709, 310] width 62 height 26
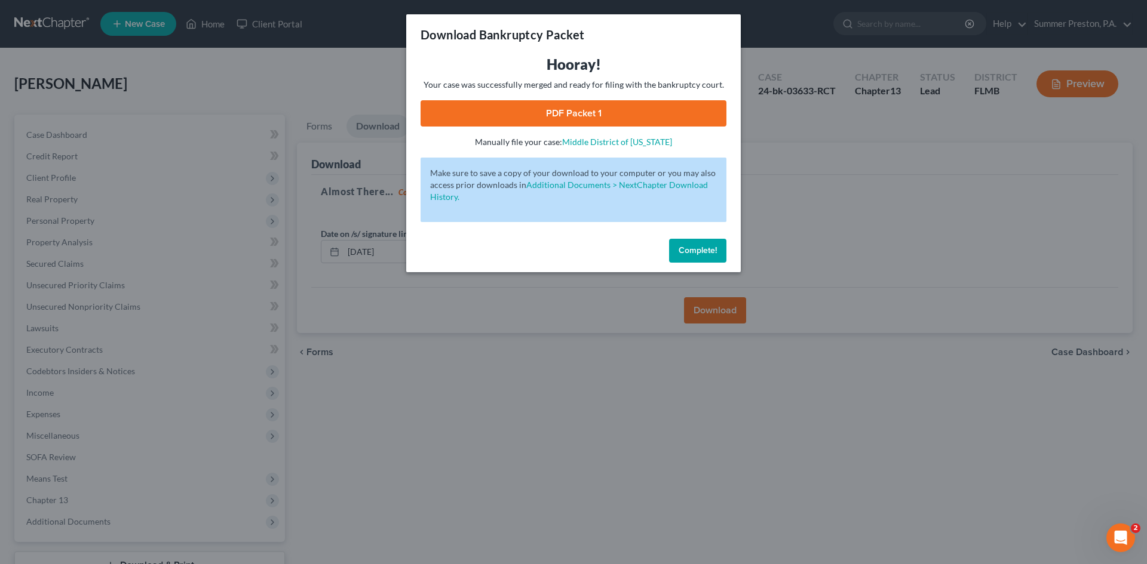
click at [548, 105] on link "PDF Packet 1" at bounding box center [573, 113] width 306 height 26
